Goal: Task Accomplishment & Management: Use online tool/utility

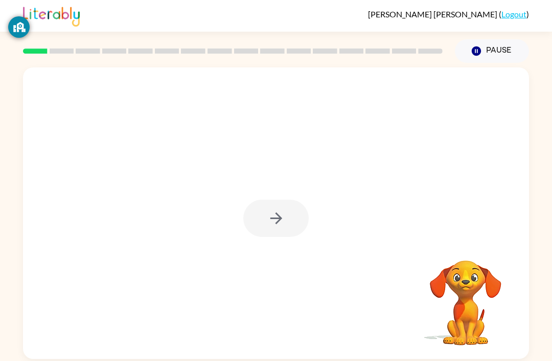
click at [280, 213] on div at bounding box center [275, 218] width 65 height 37
click at [284, 216] on icon "button" at bounding box center [276, 219] width 18 height 18
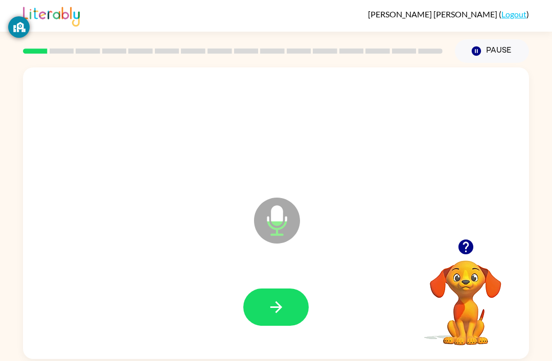
click at [274, 303] on icon "button" at bounding box center [276, 308] width 18 height 18
click at [273, 305] on icon "button" at bounding box center [276, 308] width 18 height 18
click at [276, 299] on button "button" at bounding box center [275, 307] width 65 height 37
click at [283, 285] on div at bounding box center [276, 308] width 486 height 84
click at [281, 296] on button "button" at bounding box center [275, 307] width 65 height 37
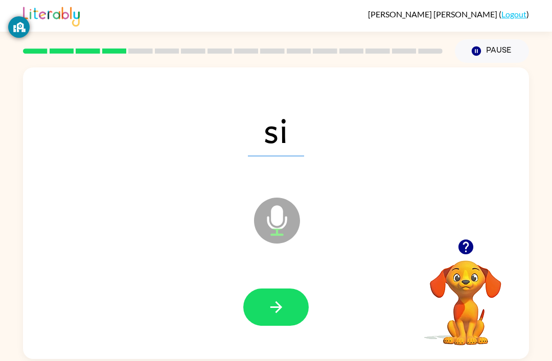
click at [285, 303] on button "button" at bounding box center [275, 307] width 65 height 37
click at [286, 297] on button "button" at bounding box center [275, 307] width 65 height 37
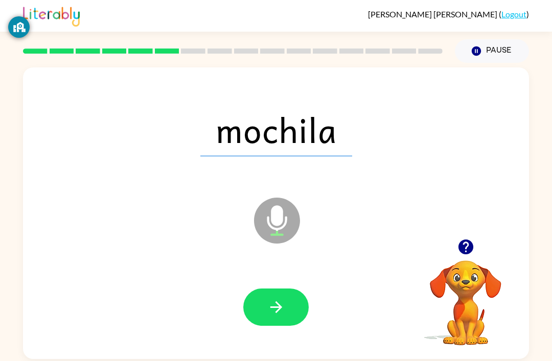
click at [276, 311] on icon "button" at bounding box center [276, 308] width 18 height 18
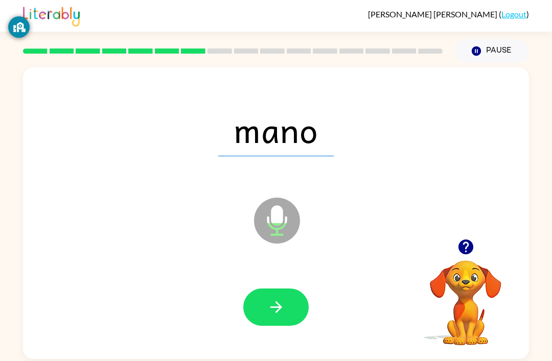
click at [287, 302] on button "button" at bounding box center [275, 307] width 65 height 37
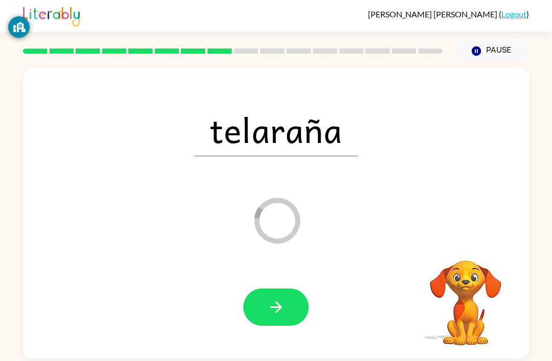
click at [279, 305] on icon "button" at bounding box center [276, 308] width 18 height 18
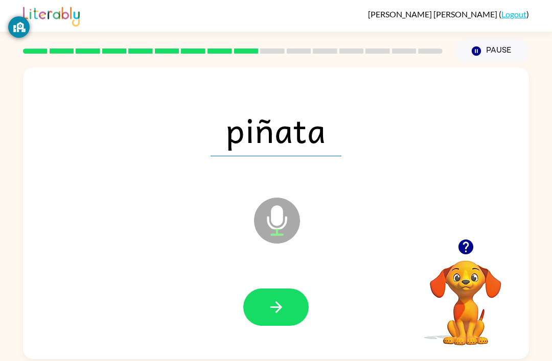
click at [284, 297] on button "button" at bounding box center [275, 307] width 65 height 37
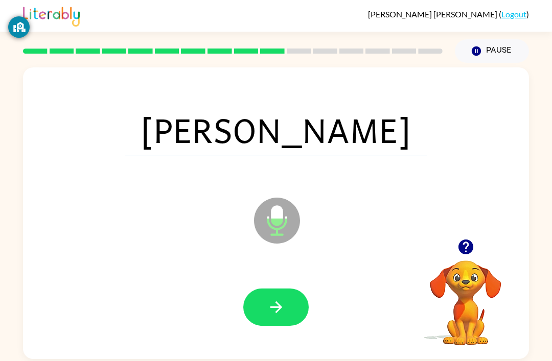
click at [285, 300] on button "button" at bounding box center [275, 307] width 65 height 37
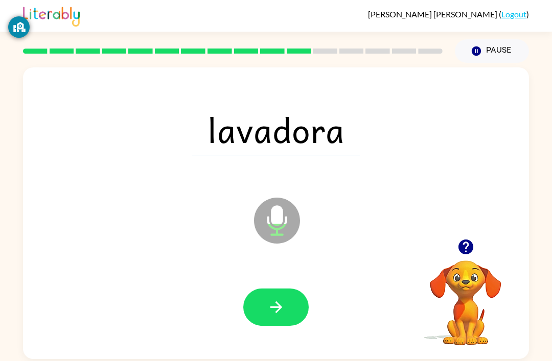
click at [279, 305] on icon "button" at bounding box center [276, 308] width 18 height 18
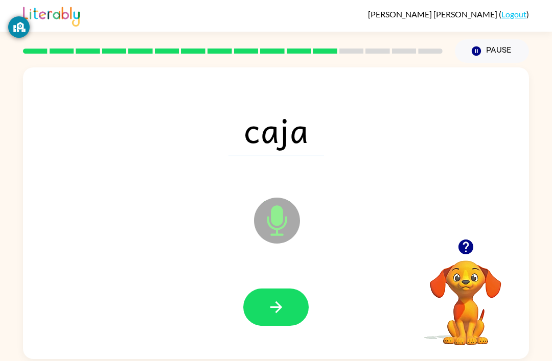
click at [276, 303] on icon "button" at bounding box center [276, 308] width 18 height 18
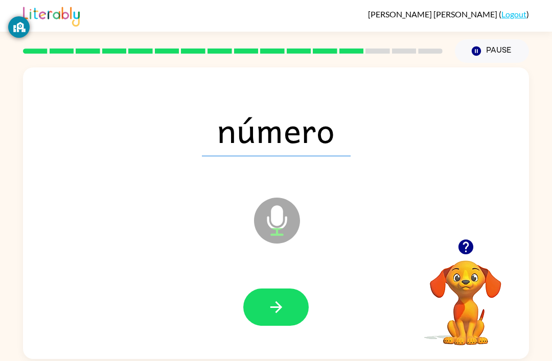
click at [282, 287] on div at bounding box center [276, 308] width 486 height 84
click at [281, 296] on button "button" at bounding box center [275, 307] width 65 height 37
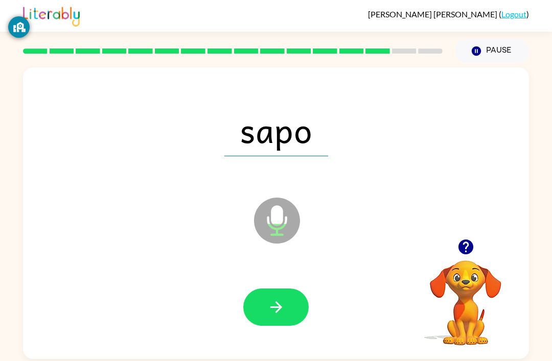
click at [283, 302] on icon "button" at bounding box center [276, 308] width 18 height 18
click at [278, 303] on icon "button" at bounding box center [276, 308] width 18 height 18
